Goal: Information Seeking & Learning: Learn about a topic

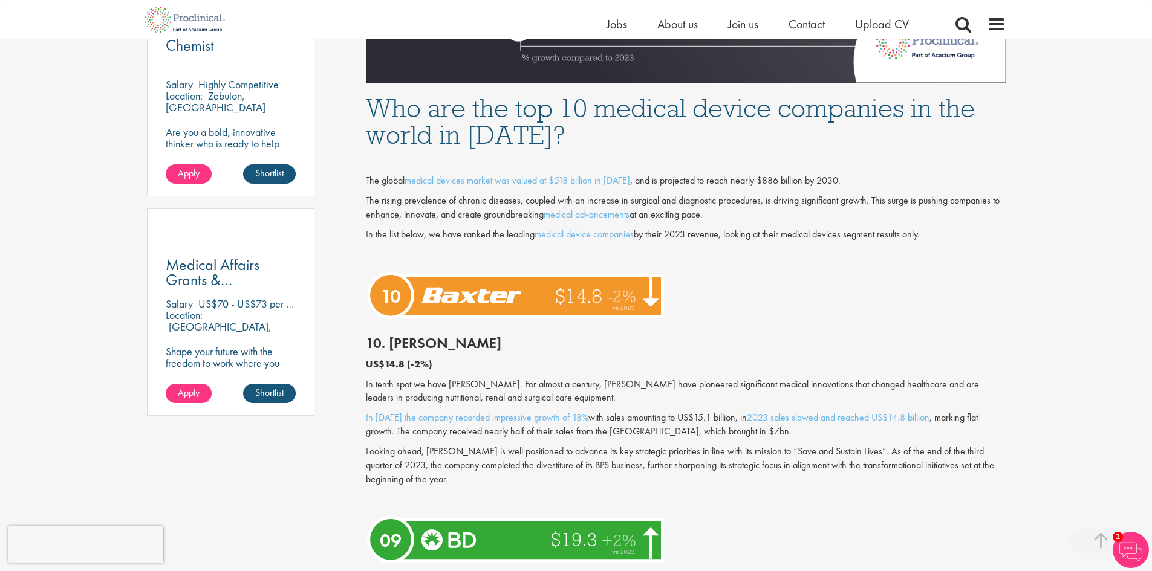
scroll to position [725, 0]
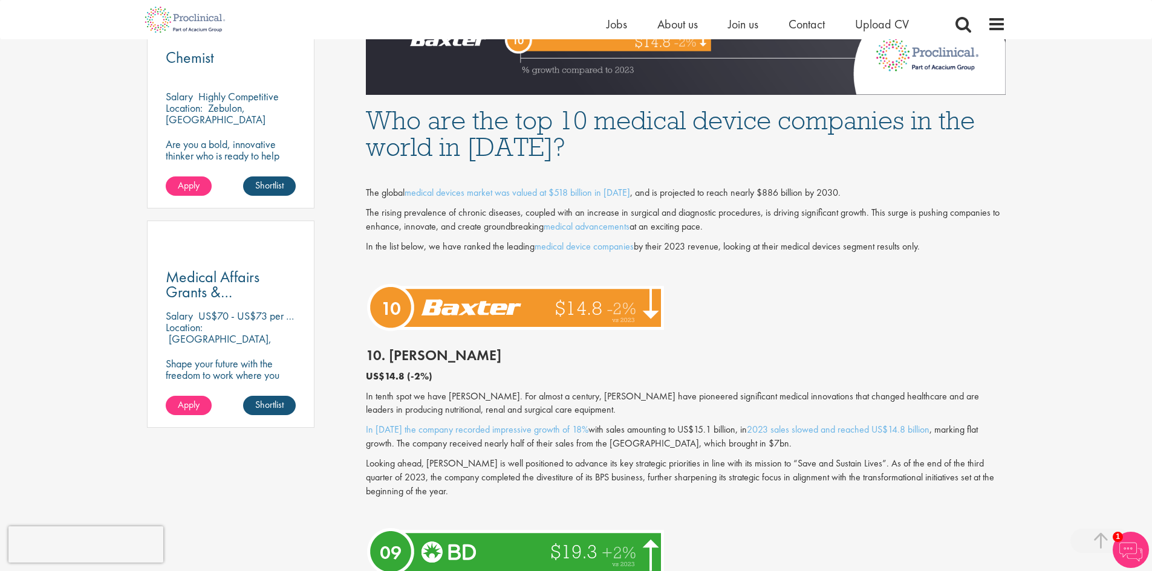
drag, startPoint x: 819, startPoint y: 316, endPoint x: 796, endPoint y: 309, distance: 23.3
click at [819, 316] on div at bounding box center [686, 307] width 658 height 56
